Goal: Navigation & Orientation: Find specific page/section

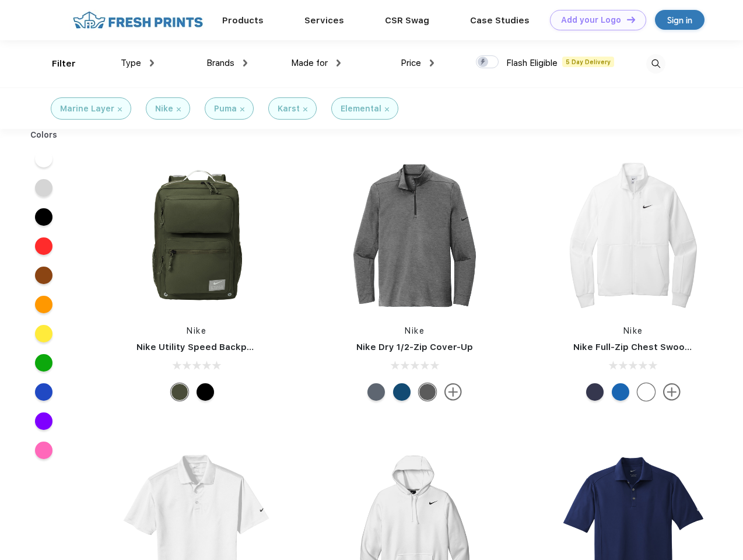
click at [594, 20] on link "Add your Logo Design Tool" at bounding box center [598, 20] width 96 height 20
click at [0, 0] on div "Design Tool" at bounding box center [0, 0] width 0 height 0
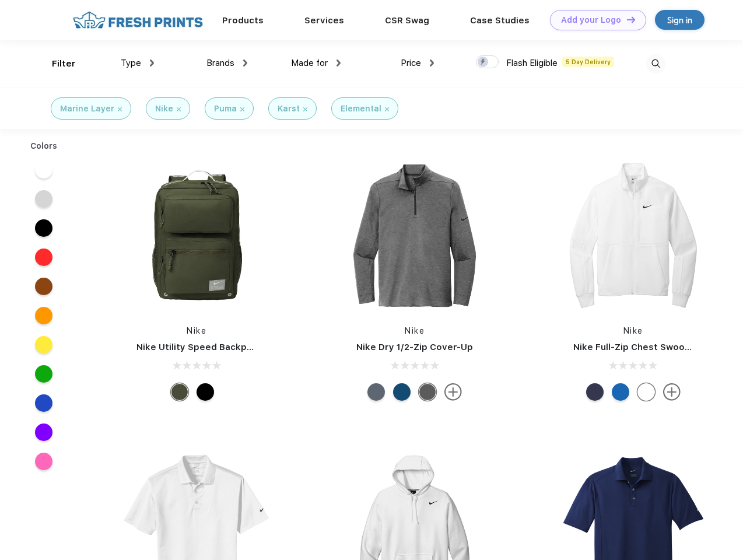
click at [626, 19] on link "Add your Logo Design Tool" at bounding box center [598, 20] width 96 height 20
click at [56, 64] on div "Filter" at bounding box center [64, 63] width 24 height 13
click at [138, 63] on span "Type" at bounding box center [131, 63] width 20 height 11
click at [227, 63] on span "Brands" at bounding box center [221, 63] width 28 height 11
click at [316, 63] on span "Made for" at bounding box center [309, 63] width 37 height 11
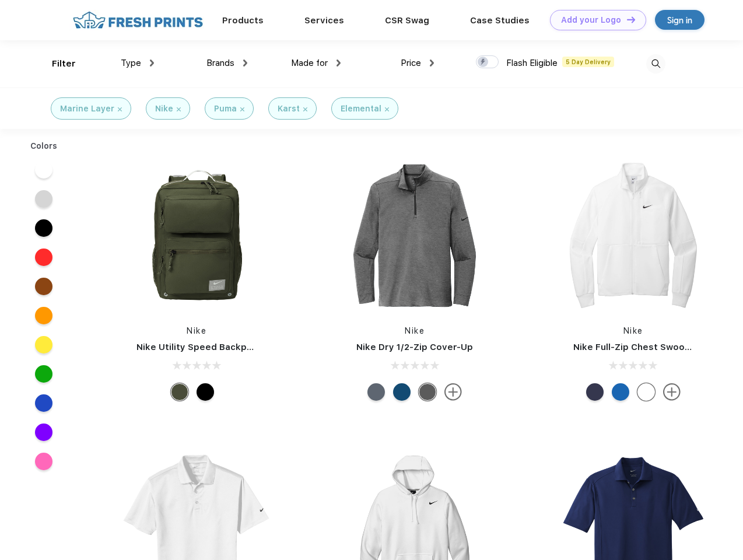
click at [418, 63] on span "Price" at bounding box center [411, 63] width 20 height 11
click at [488, 62] on div at bounding box center [487, 61] width 23 height 13
click at [484, 62] on input "checkbox" at bounding box center [480, 59] width 8 height 8
click at [656, 64] on img at bounding box center [656, 63] width 19 height 19
